Goal: Find specific page/section: Find specific page/section

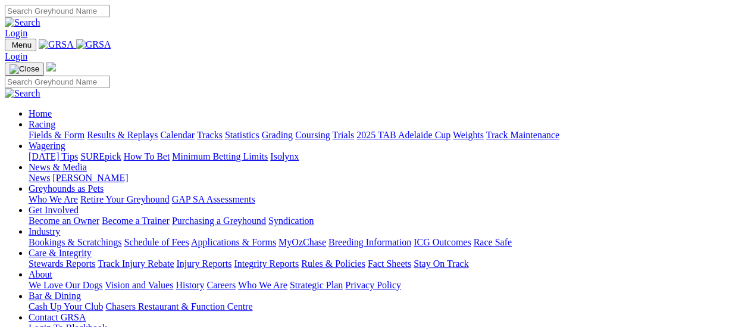
click at [52, 130] on link "Fields & Form" at bounding box center [57, 135] width 56 height 10
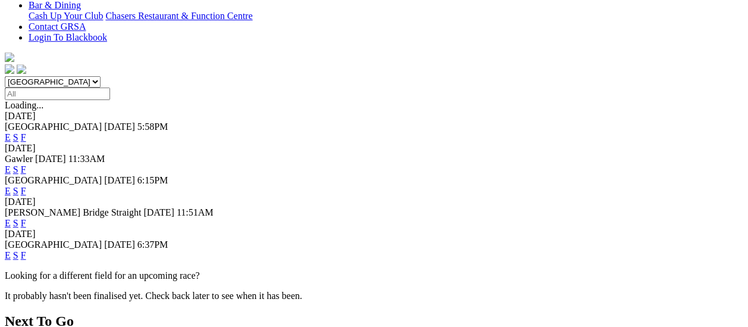
scroll to position [357, 0]
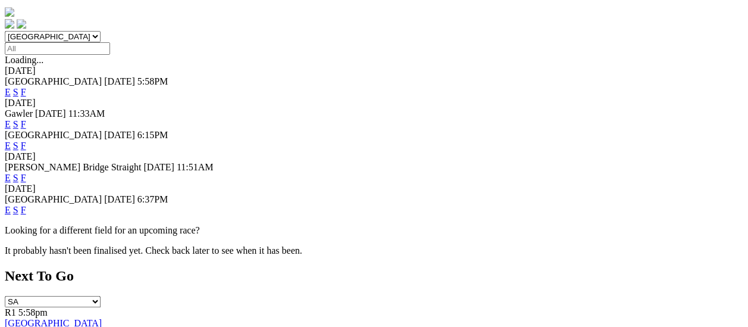
click at [26, 205] on link "F" at bounding box center [23, 210] width 5 height 10
